Goal: Task Accomplishment & Management: Use online tool/utility

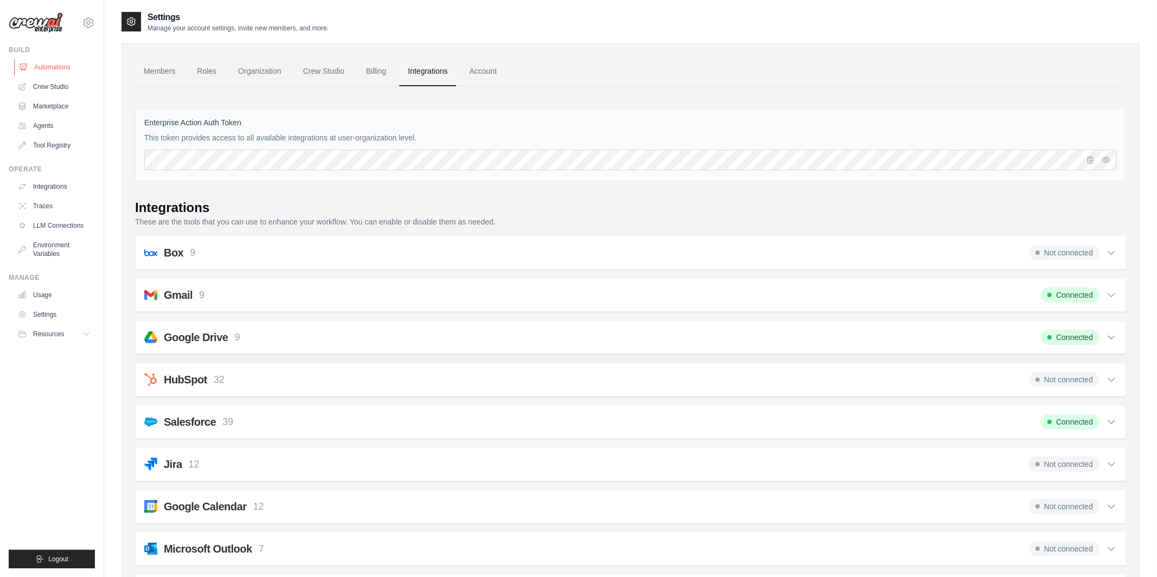
click at [57, 73] on link "Automations" at bounding box center [55, 67] width 82 height 17
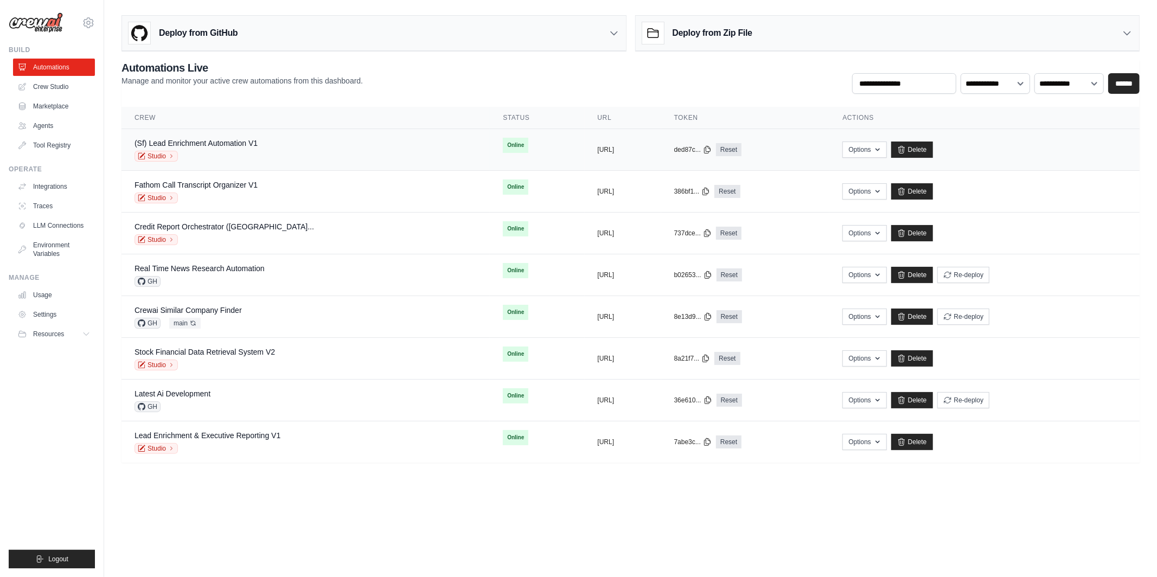
click at [219, 151] on div "Studio" at bounding box center [196, 156] width 123 height 11
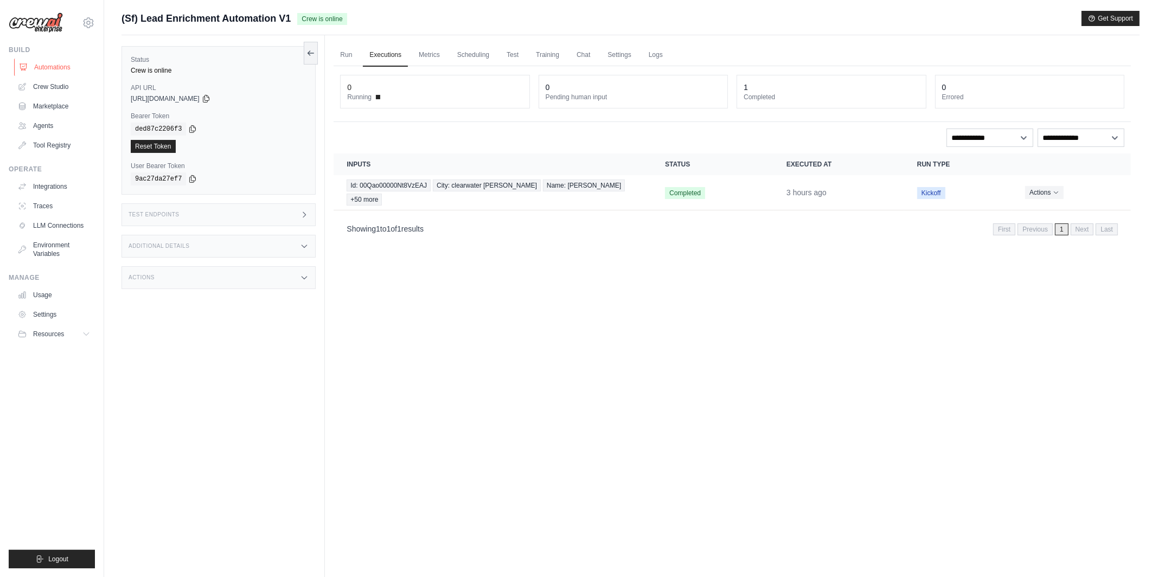
click at [60, 62] on link "Automations" at bounding box center [55, 67] width 82 height 17
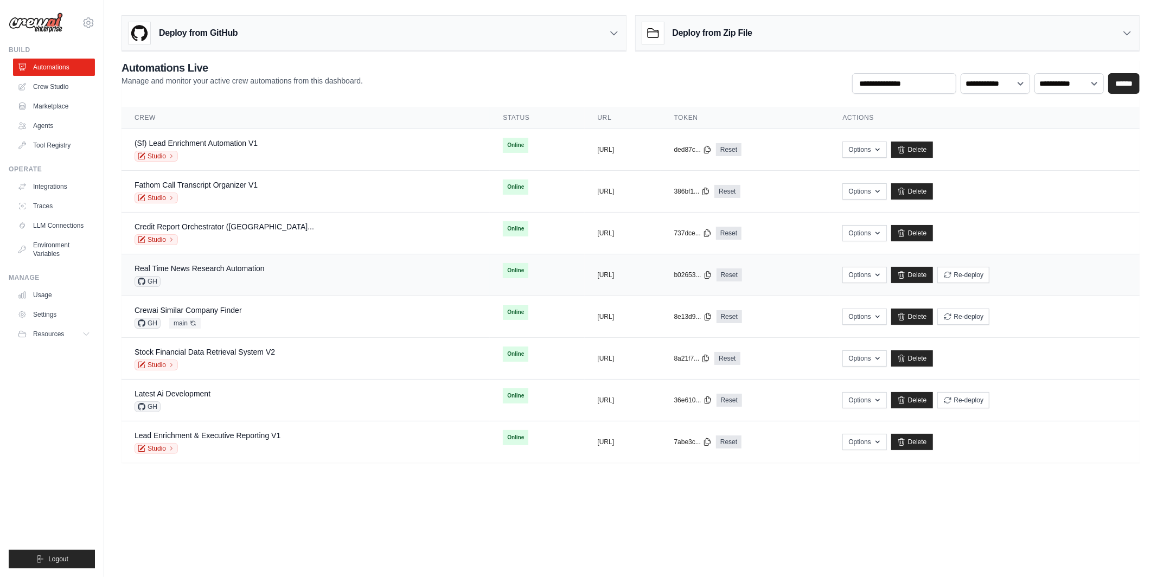
click at [230, 277] on div "GH" at bounding box center [200, 281] width 130 height 11
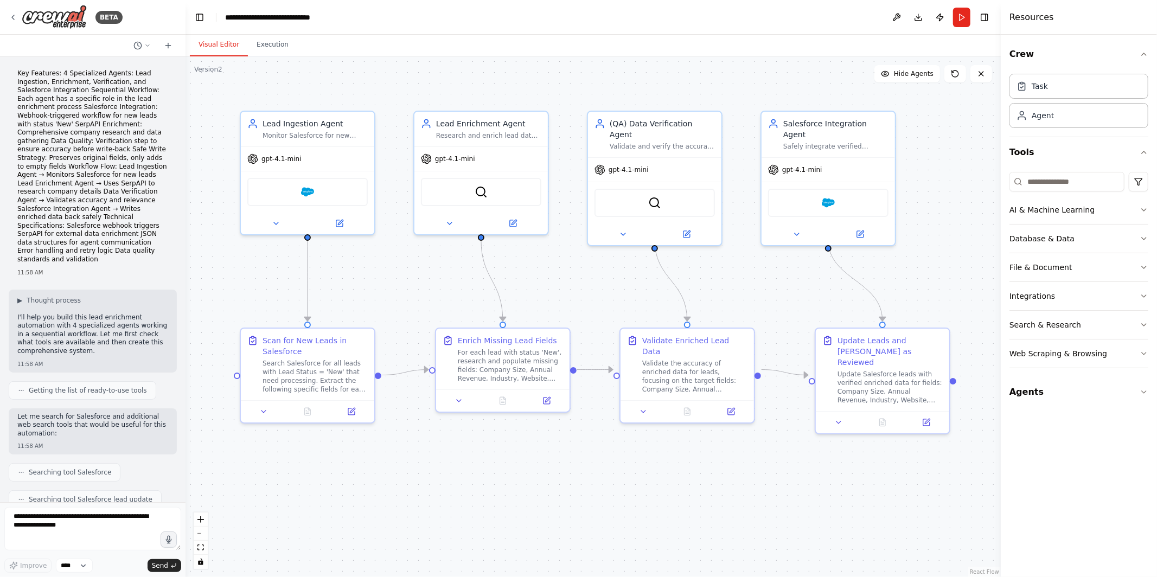
scroll to position [2222, 0]
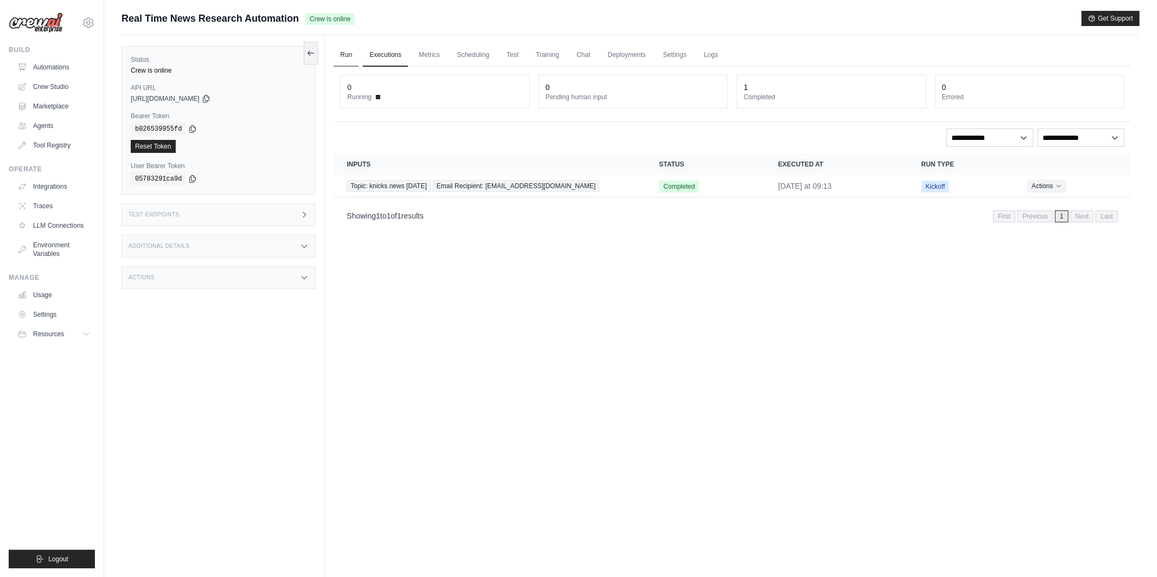
click at [347, 57] on link "Run" at bounding box center [346, 55] width 25 height 23
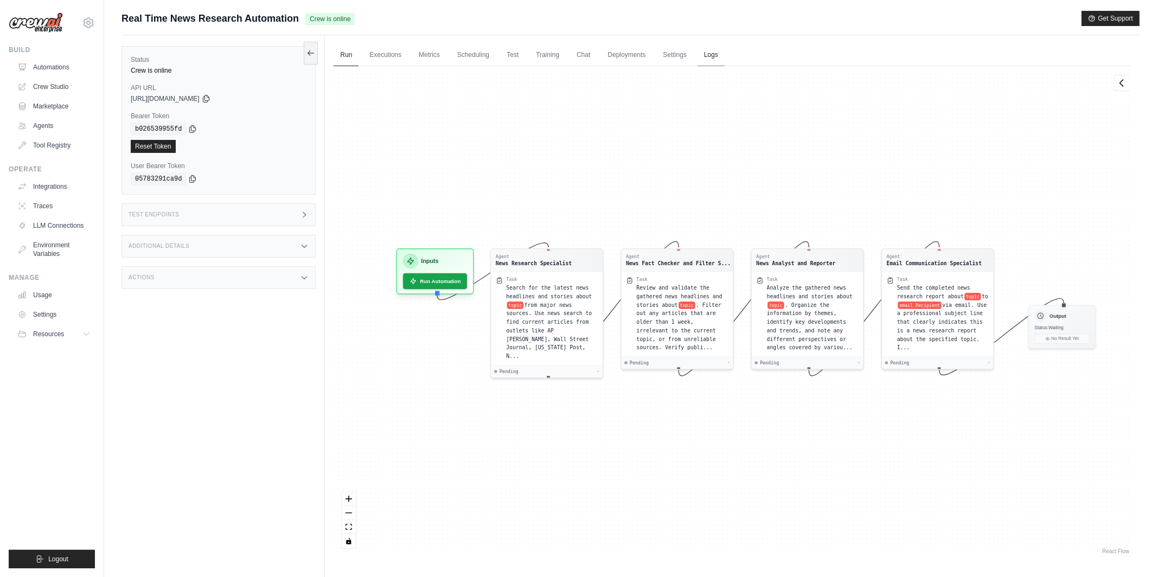
click at [715, 63] on link "Logs" at bounding box center [711, 55] width 27 height 23
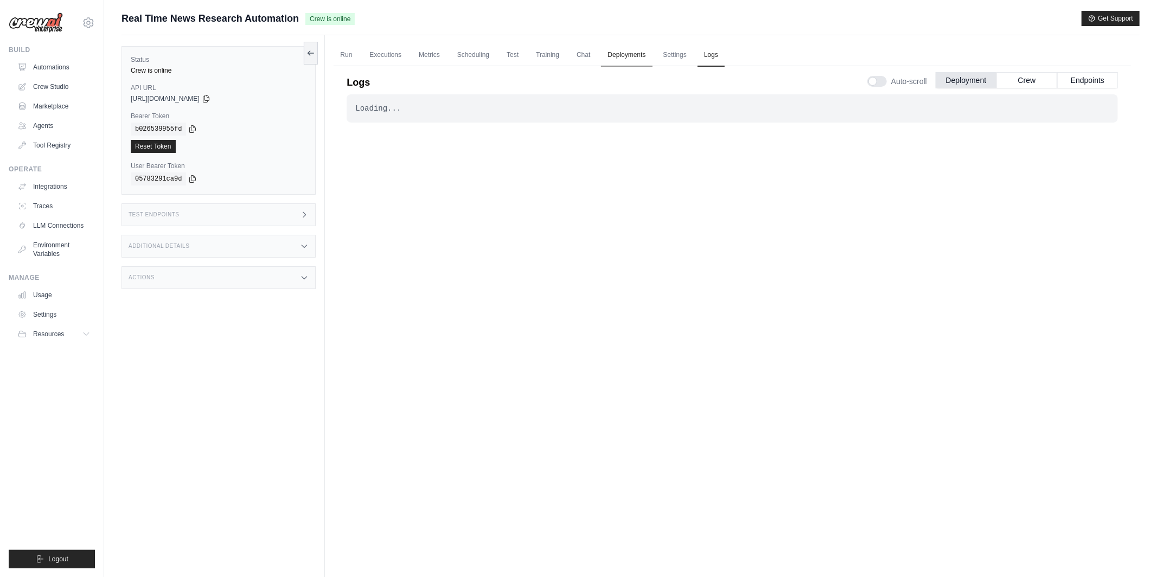
click at [651, 58] on link "Deployments" at bounding box center [626, 55] width 51 height 23
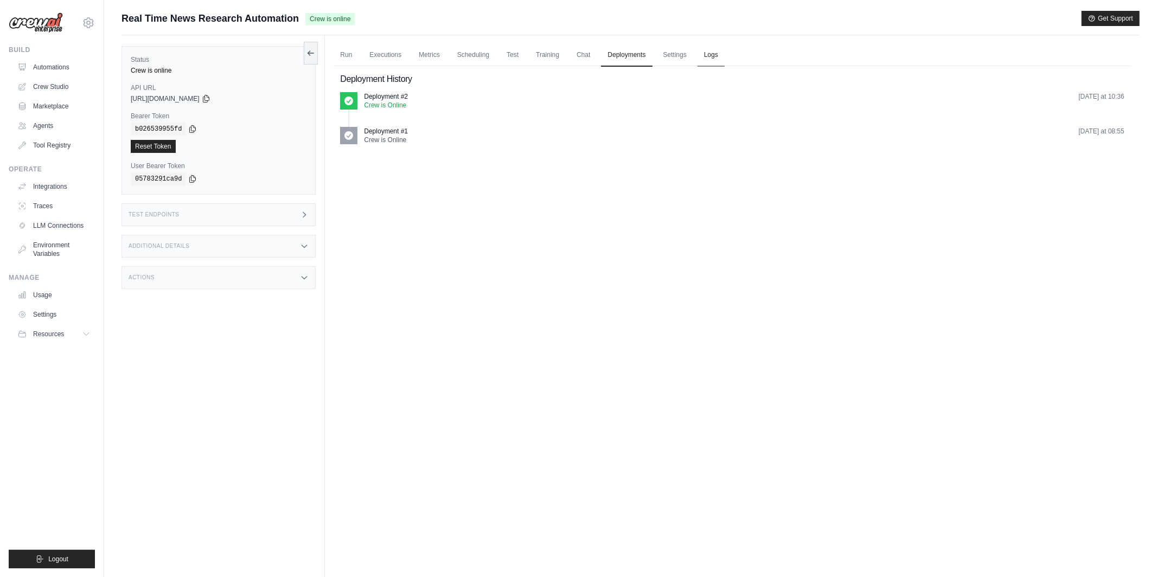
click at [698, 55] on link "Logs" at bounding box center [711, 55] width 27 height 23
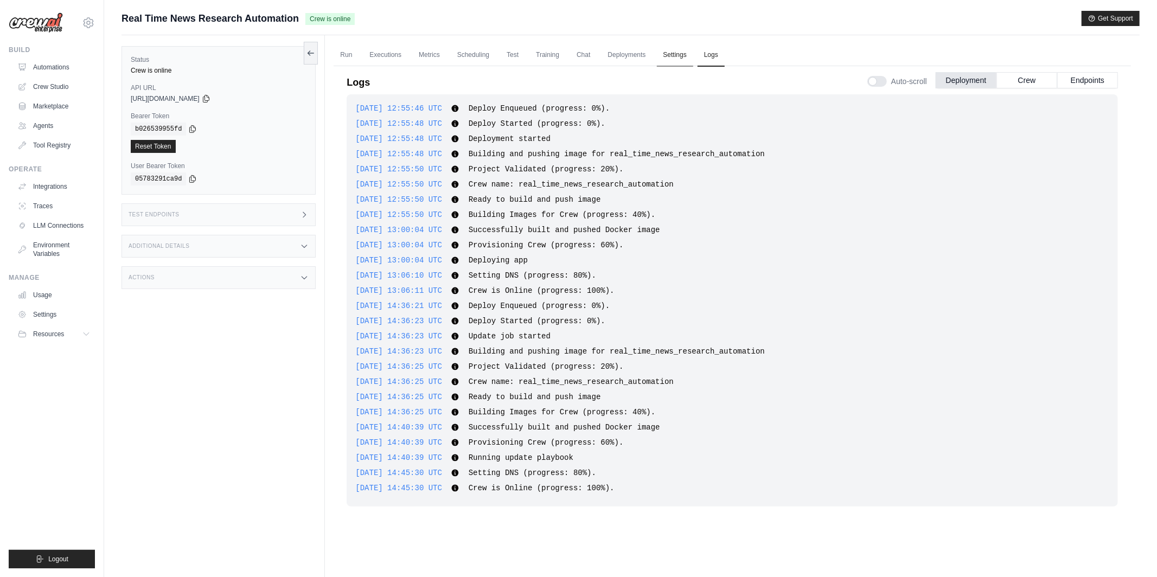
click at [673, 55] on link "Settings" at bounding box center [675, 55] width 36 height 23
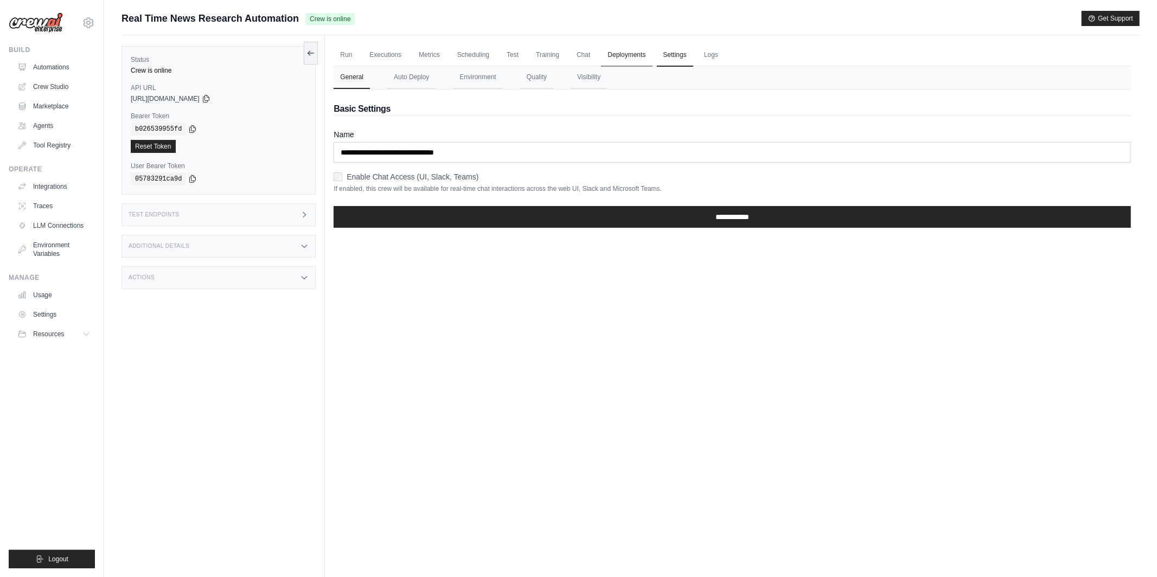
click at [612, 54] on link "Deployments" at bounding box center [626, 55] width 51 height 23
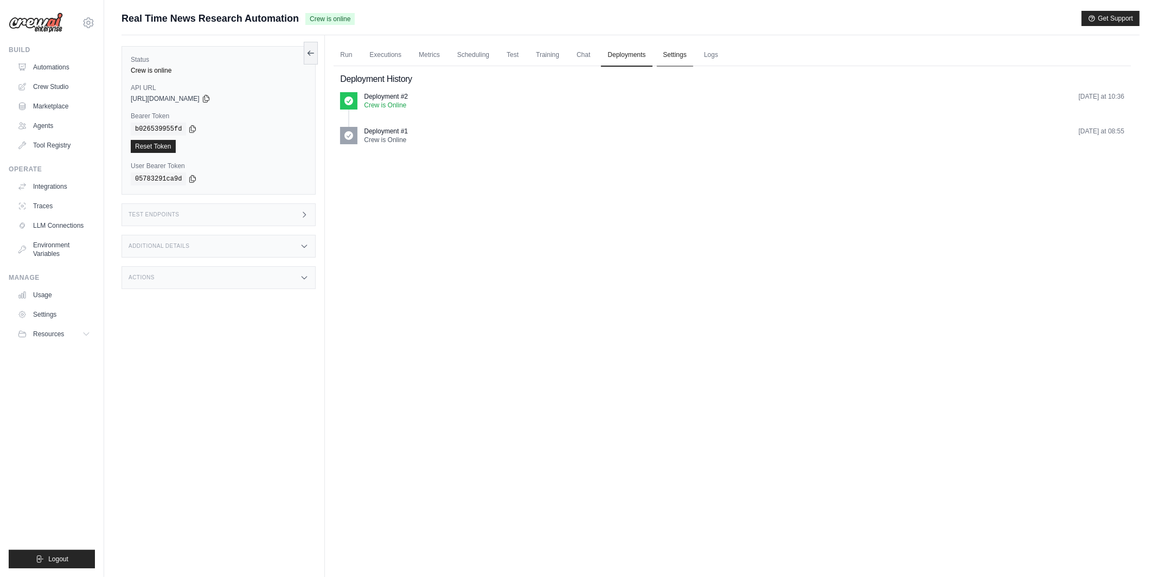
click at [668, 52] on link "Settings" at bounding box center [675, 55] width 36 height 23
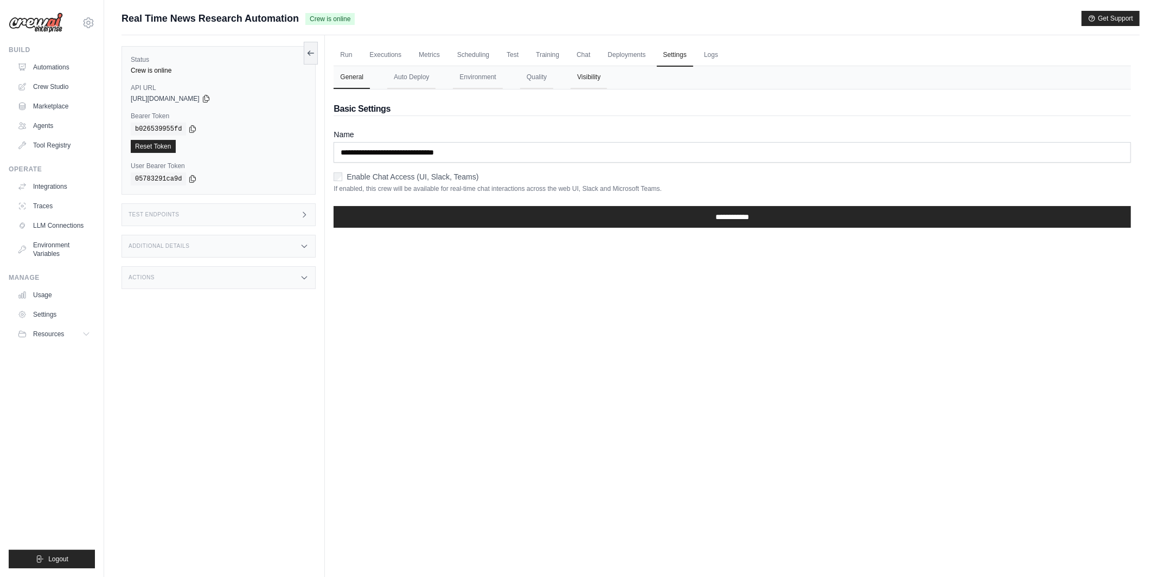
click at [579, 78] on button "Visibility" at bounding box center [589, 77] width 36 height 23
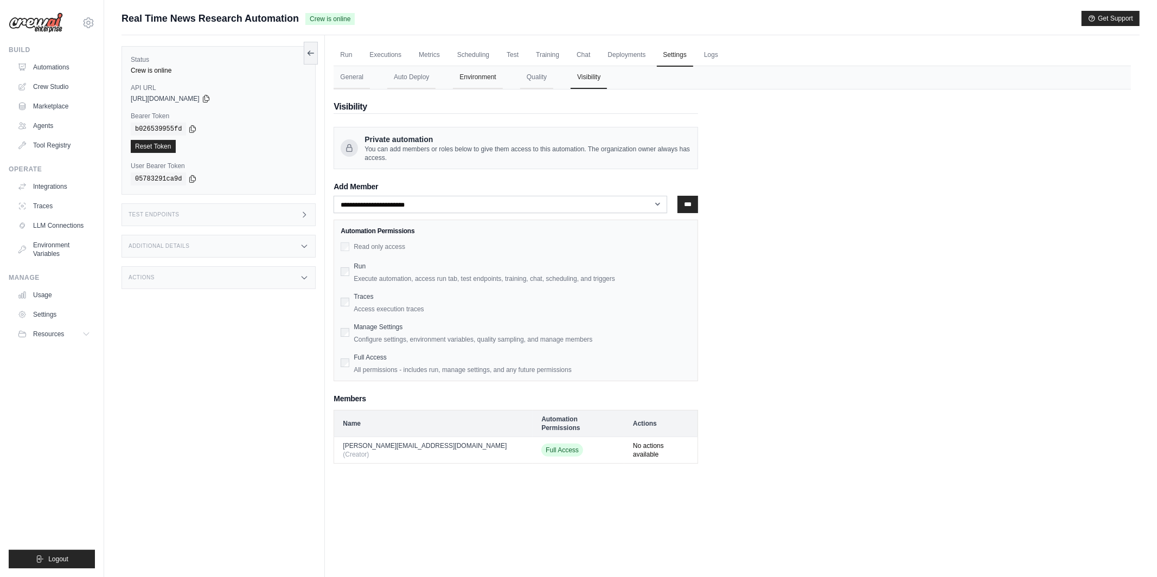
click at [477, 74] on button "Environment" at bounding box center [477, 77] width 49 height 23
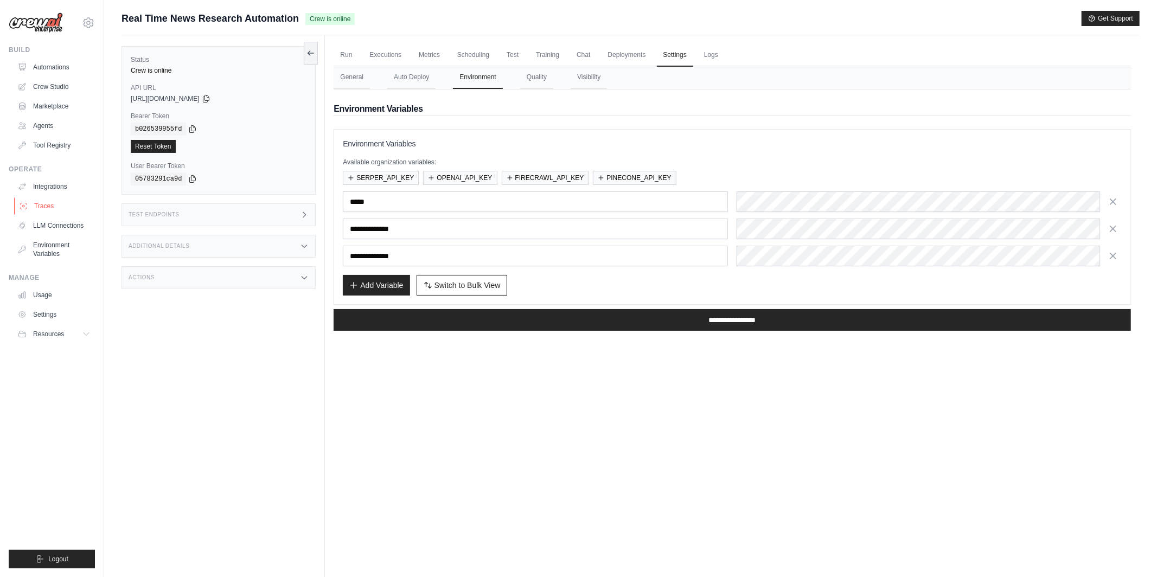
click at [47, 199] on link "Traces" at bounding box center [55, 205] width 82 height 17
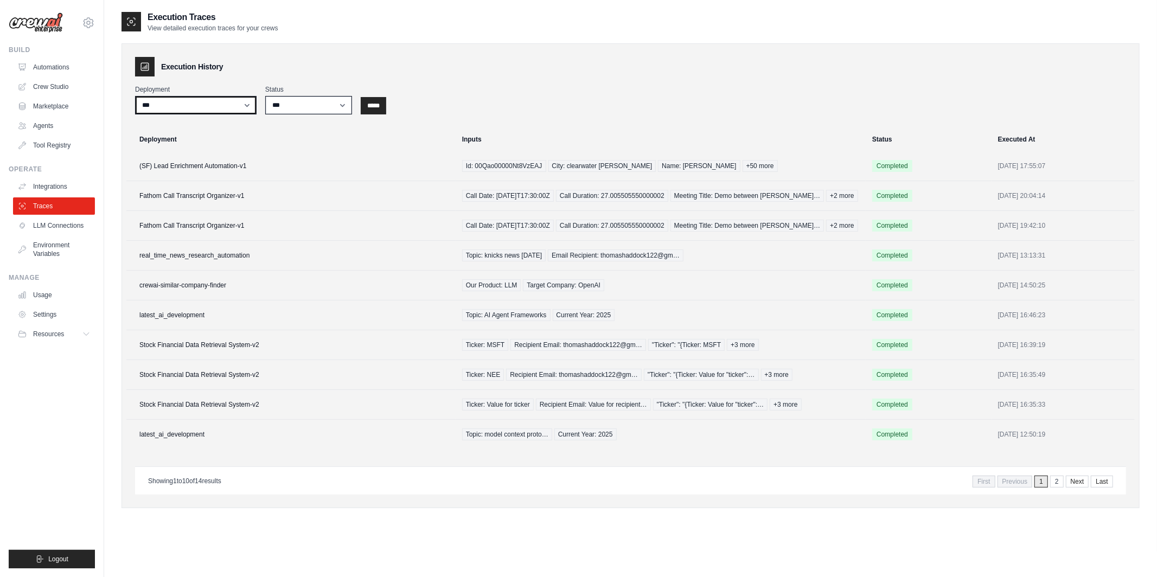
click at [207, 102] on select "**********" at bounding box center [196, 105] width 122 height 18
click at [55, 68] on link "Automations" at bounding box center [55, 67] width 82 height 17
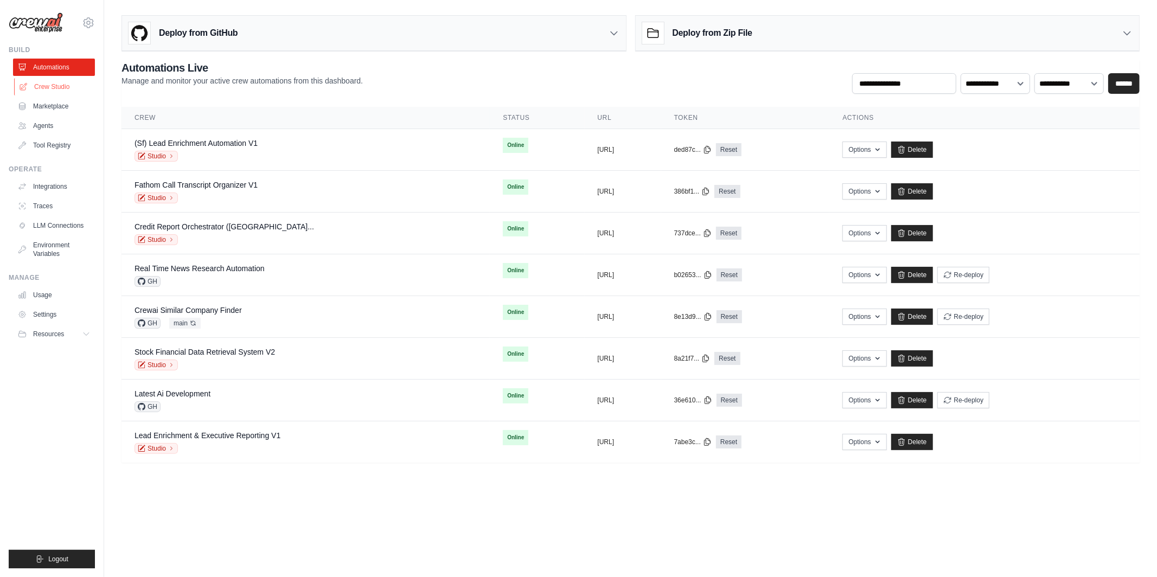
click at [49, 92] on link "Crew Studio" at bounding box center [55, 86] width 82 height 17
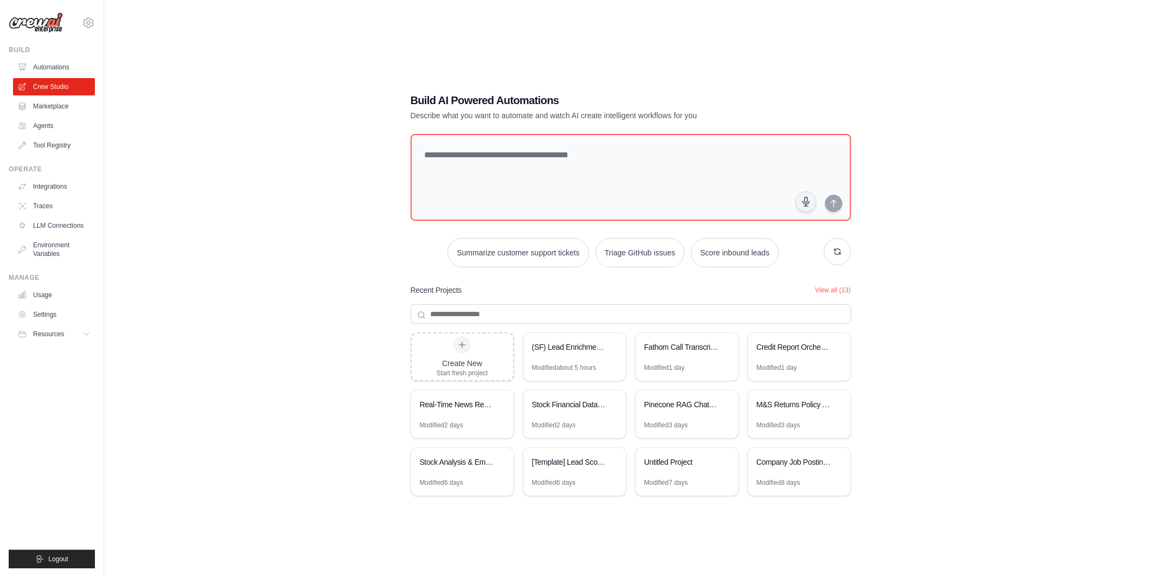
click at [106, 195] on div "Build AI Powered Automations Describe what you want to automate and watch AI cr…" at bounding box center [630, 299] width 1053 height 577
click at [138, 194] on div "Build AI Powered Automations Describe what you want to automate and watch AI cr…" at bounding box center [631, 299] width 1018 height 577
click at [440, 162] on textarea at bounding box center [630, 177] width 445 height 88
click at [558, 361] on div "(SF) Lead Enrichment Automation" at bounding box center [574, 348] width 103 height 30
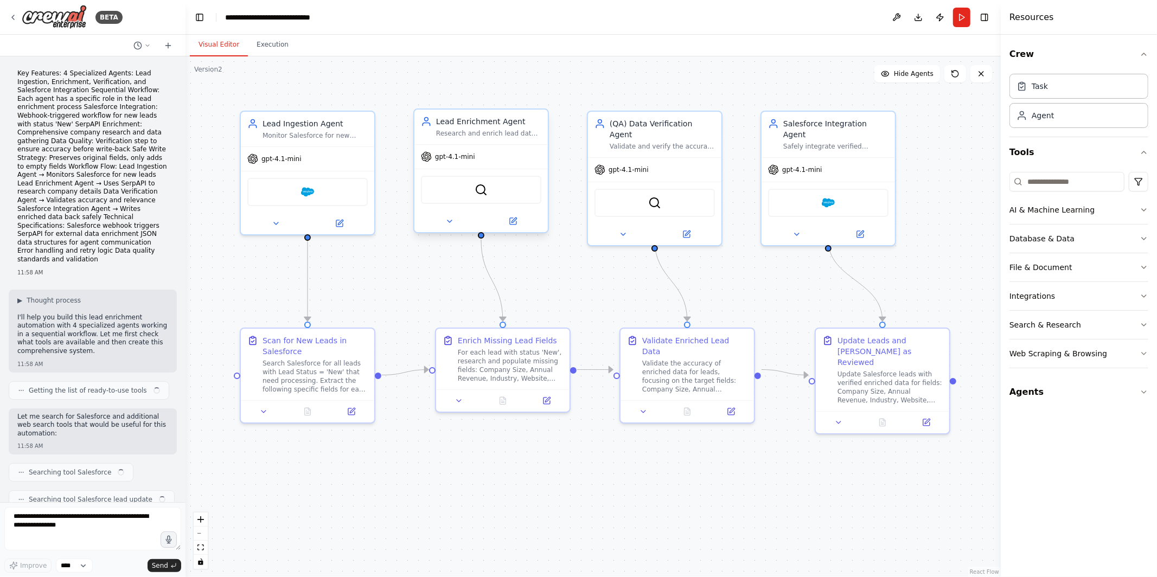
scroll to position [2800, 0]
